Goal: Task Accomplishment & Management: Complete application form

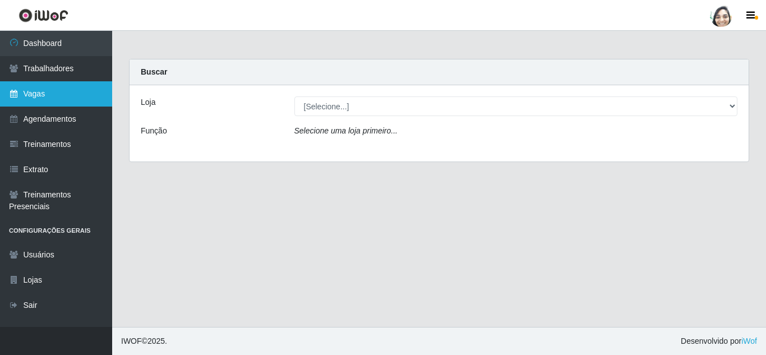
click at [52, 92] on link "Vagas" at bounding box center [56, 93] width 112 height 25
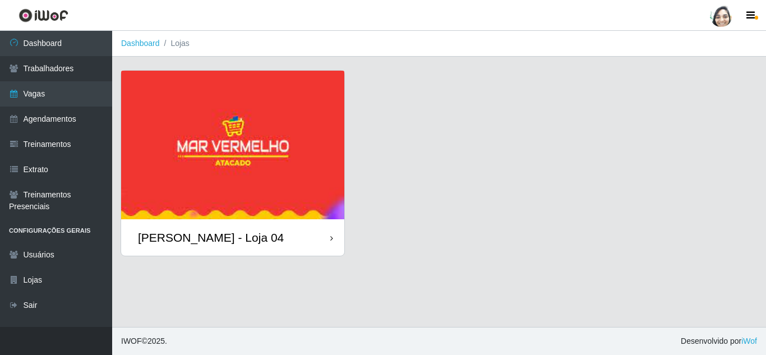
click at [221, 240] on div "[PERSON_NAME] - Loja 04" at bounding box center [211, 237] width 146 height 14
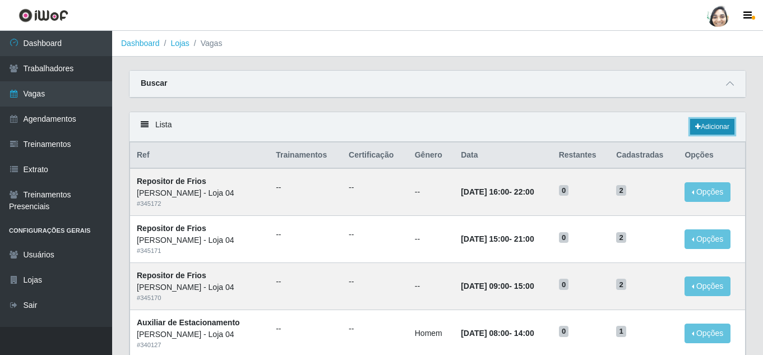
click at [716, 125] on link "Adicionar" at bounding box center [712, 127] width 44 height 16
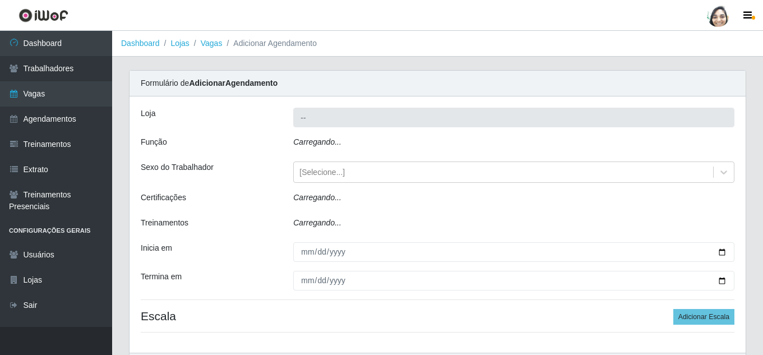
type input "[PERSON_NAME] - Loja 04"
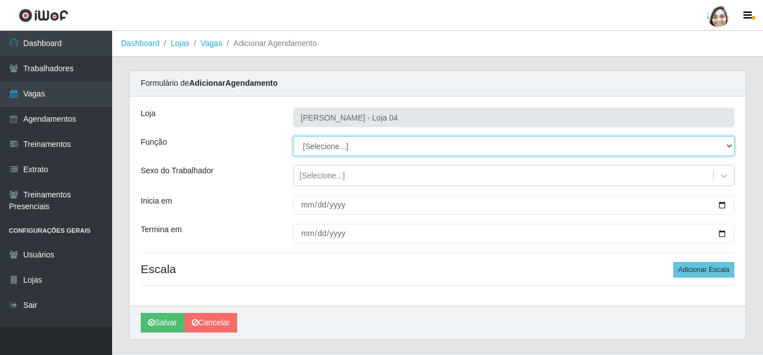
click at [346, 146] on select "[Selecione...] ASG ASG + ASG ++ Auxiliar de Depósito Auxiliar de Depósito + Aux…" at bounding box center [513, 146] width 441 height 20
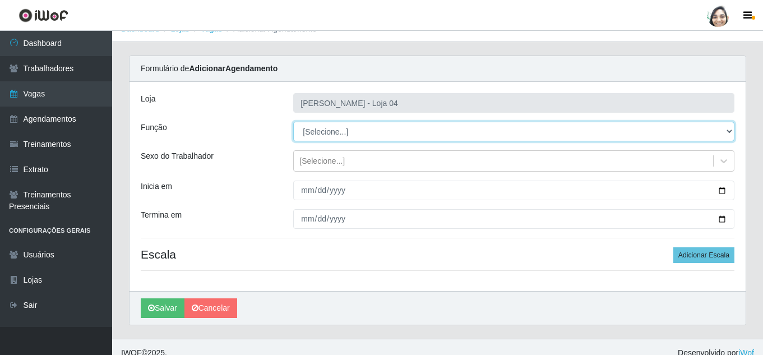
scroll to position [26, 0]
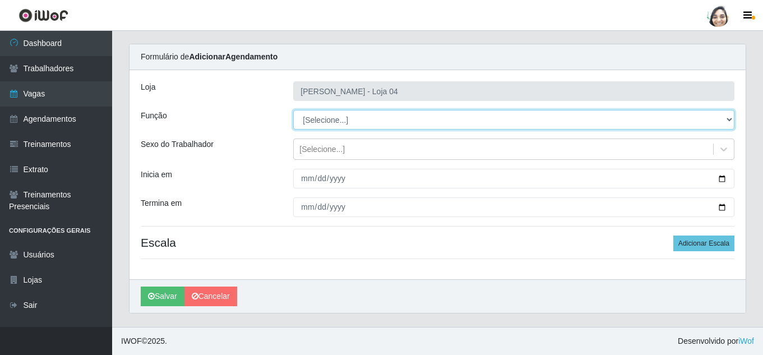
click at [345, 122] on select "[Selecione...] ASG ASG + ASG ++ Auxiliar de Depósito Auxiliar de Depósito + Aux…" at bounding box center [513, 120] width 441 height 20
select select "22"
click at [293, 110] on select "[Selecione...] ASG ASG + ASG ++ Auxiliar de Depósito Auxiliar de Depósito + Aux…" at bounding box center [513, 120] width 441 height 20
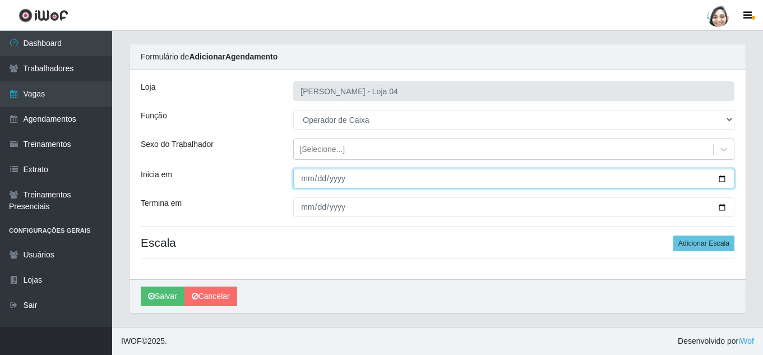
click at [305, 178] on input "Inicia em" at bounding box center [513, 179] width 441 height 20
type input "[DATE]"
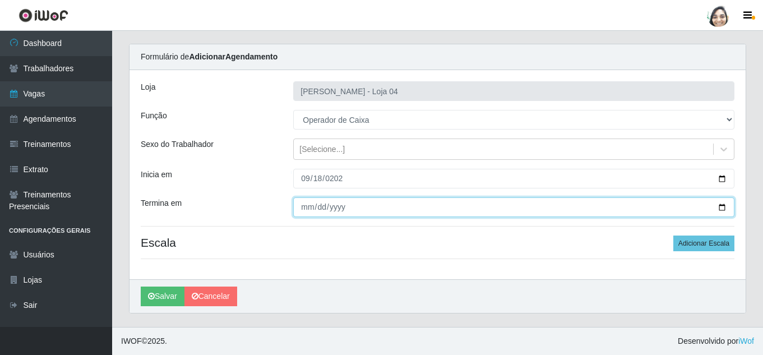
click at [303, 207] on input "Termina em" at bounding box center [513, 207] width 441 height 20
type input "[DATE]"
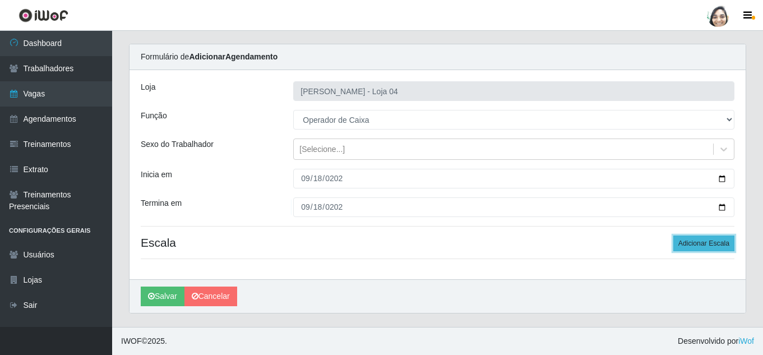
click at [701, 237] on button "Adicionar Escala" at bounding box center [703, 243] width 61 height 16
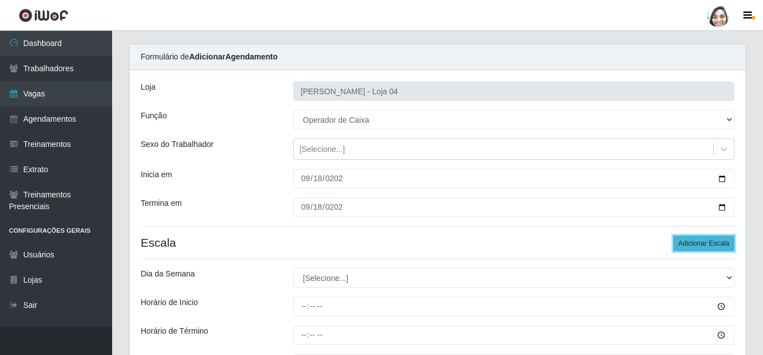
click at [694, 240] on button "Adicionar Escala" at bounding box center [703, 243] width 61 height 16
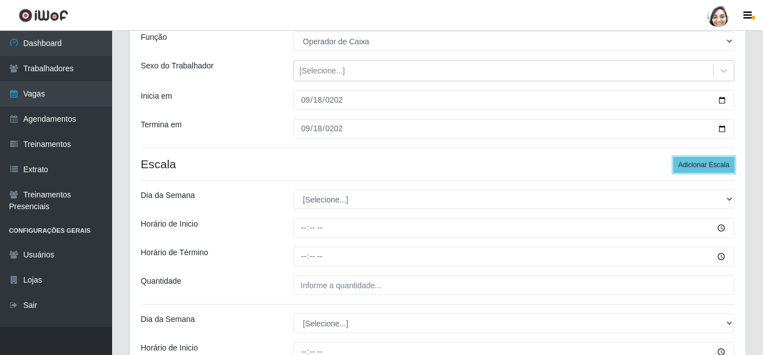
scroll to position [138, 0]
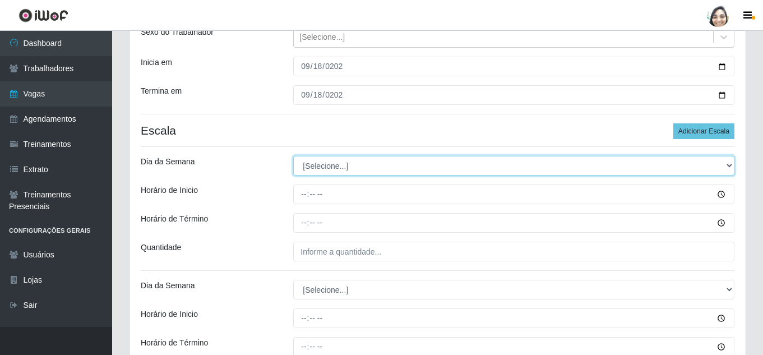
click at [319, 163] on select "[Selecione...] Segunda Terça Quarta Quinta Sexta Sábado Domingo" at bounding box center [513, 166] width 441 height 20
click at [311, 165] on select "[Selecione...] Segunda Terça Quarta Quinta Sexta Sábado Domingo" at bounding box center [513, 166] width 441 height 20
select select "4"
click at [293, 156] on select "[Selecione...] Segunda Terça Quarta Quinta Sexta Sábado Domingo" at bounding box center [513, 166] width 441 height 20
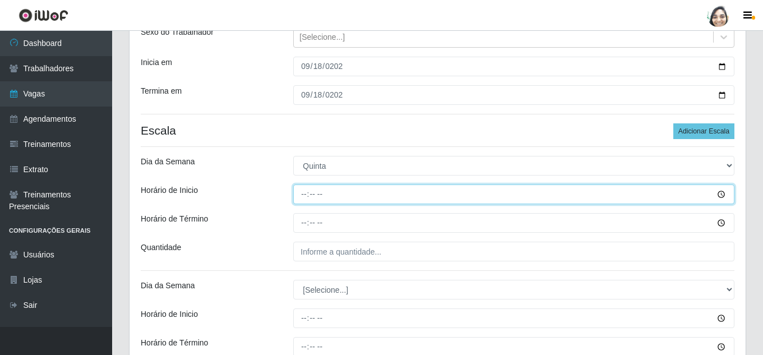
click at [303, 186] on input "Horário de Inicio" at bounding box center [513, 194] width 441 height 20
type input "08:20"
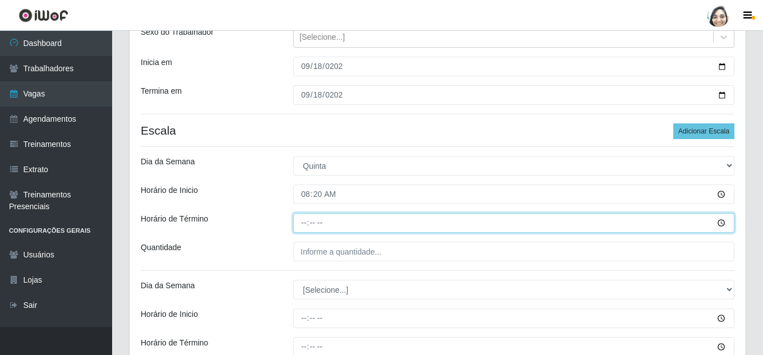
click at [304, 225] on input "Horário de Término" at bounding box center [513, 223] width 441 height 20
type input "14:20"
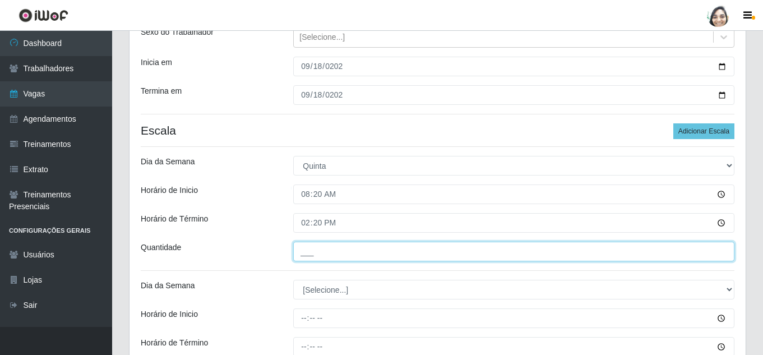
click at [312, 247] on input "___" at bounding box center [513, 252] width 441 height 20
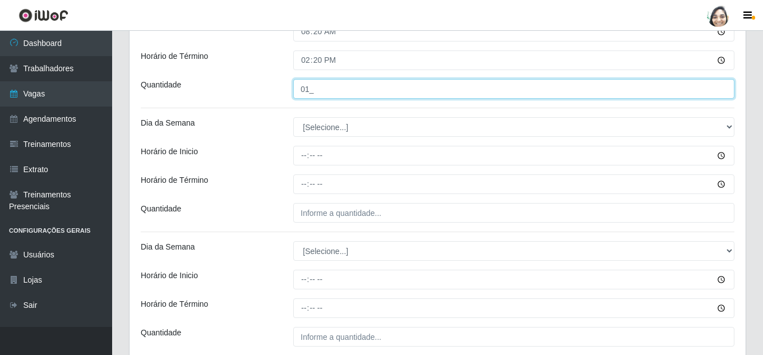
scroll to position [307, 0]
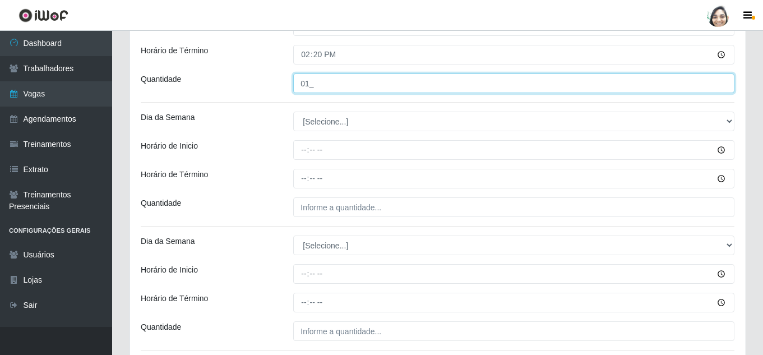
type input "01_"
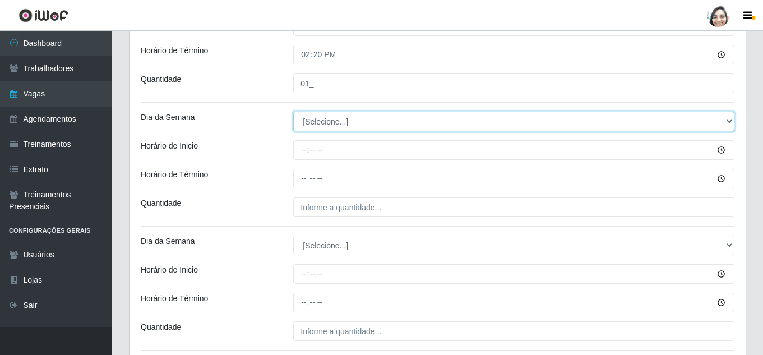
click at [322, 123] on select "[Selecione...] Segunda Terça Quarta Quinta Sexta Sábado Domingo" at bounding box center [513, 122] width 441 height 20
select select "4"
click at [293, 112] on select "[Selecione...] Segunda Terça Quarta Quinta Sexta Sábado Domingo" at bounding box center [513, 122] width 441 height 20
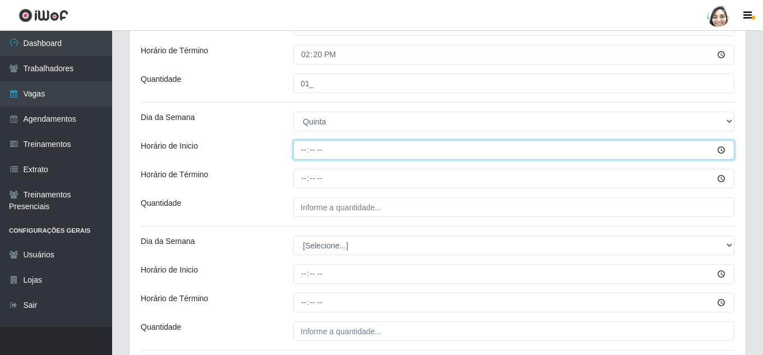
click at [302, 148] on input "Horário de Inicio" at bounding box center [513, 150] width 441 height 20
type input "12:20"
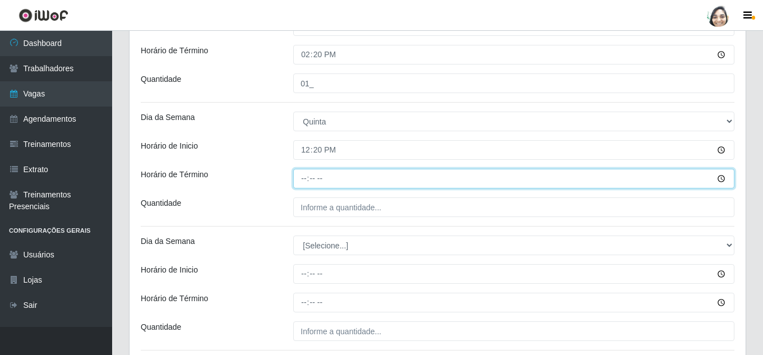
click at [307, 175] on input "Horário de Término" at bounding box center [513, 179] width 441 height 20
type input "18:20"
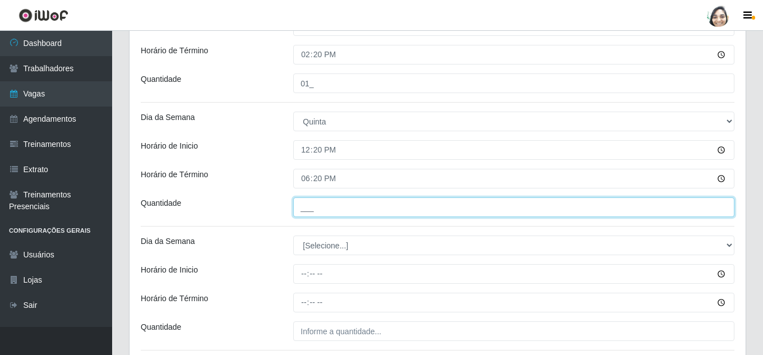
click at [322, 206] on input "___" at bounding box center [513, 207] width 441 height 20
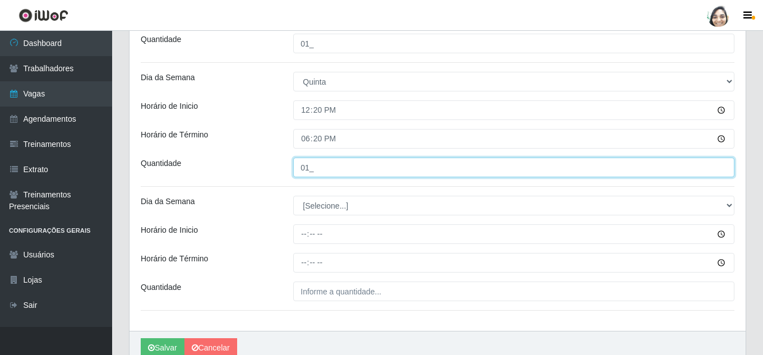
scroll to position [398, 0]
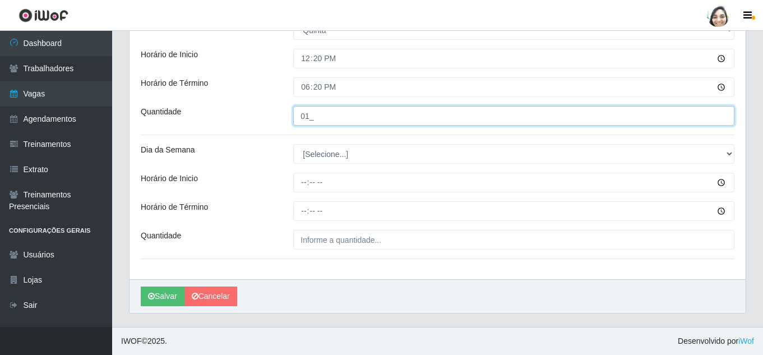
type input "01_"
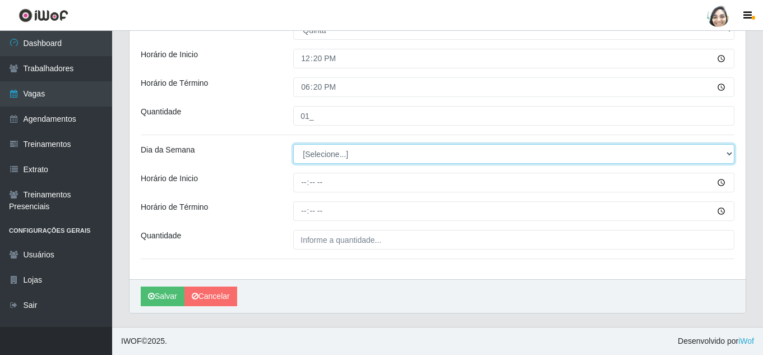
click at [319, 154] on select "[Selecione...] Segunda Terça Quarta Quinta Sexta Sábado Domingo" at bounding box center [513, 154] width 441 height 20
select select "4"
click at [293, 144] on select "[Selecione...] Segunda Terça Quarta Quinta Sexta Sábado Domingo" at bounding box center [513, 154] width 441 height 20
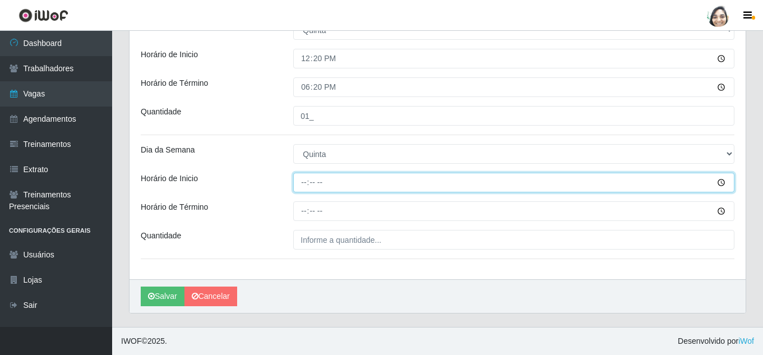
click at [303, 183] on input "Horário de Inicio" at bounding box center [513, 183] width 441 height 20
type input "16:20"
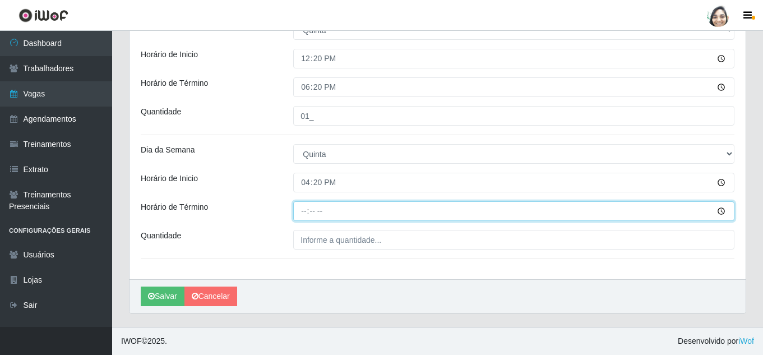
click at [306, 211] on input "Horário de Término" at bounding box center [513, 211] width 441 height 20
type input "22:20"
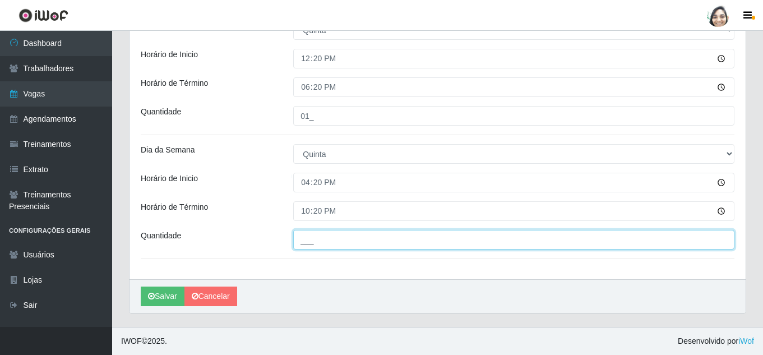
click at [314, 238] on input "___" at bounding box center [513, 240] width 441 height 20
type input "01_"
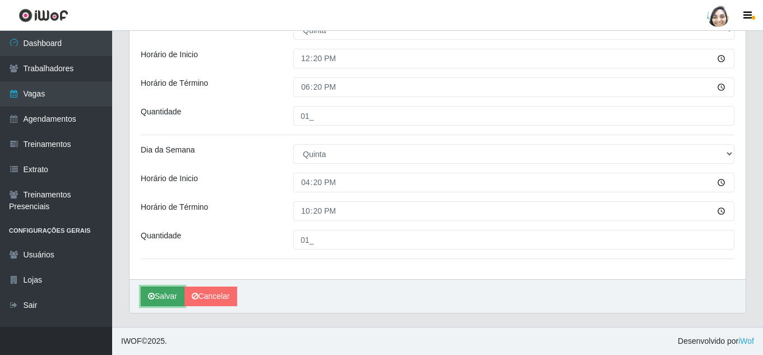
click at [160, 298] on button "Salvar" at bounding box center [163, 296] width 44 height 20
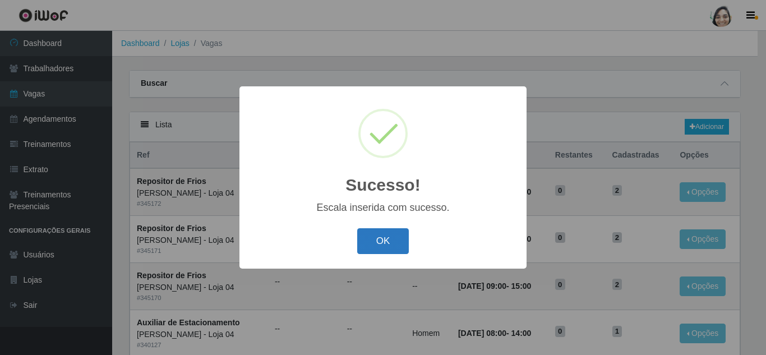
click at [385, 249] on button "OK" at bounding box center [383, 241] width 52 height 26
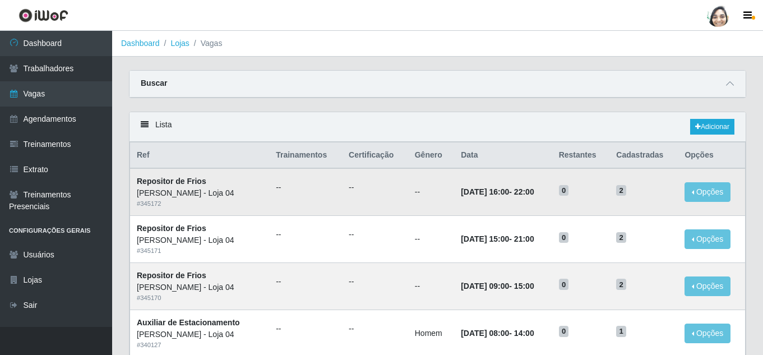
scroll to position [112, 0]
